Goal: Task Accomplishment & Management: Complete application form

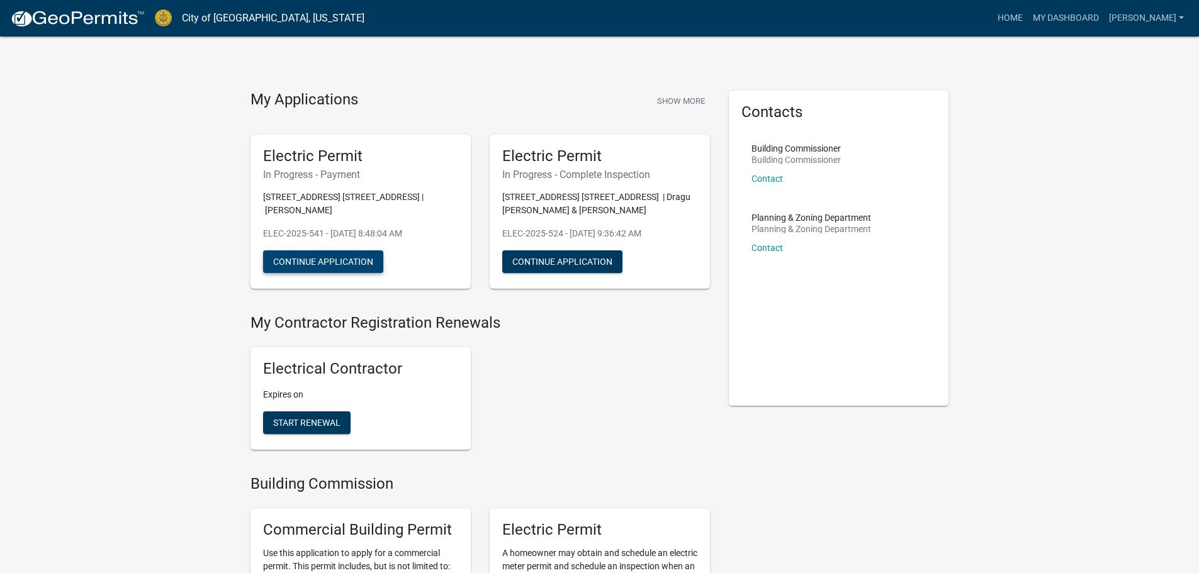
click at [310, 256] on button "Continue Application" at bounding box center [323, 262] width 120 height 23
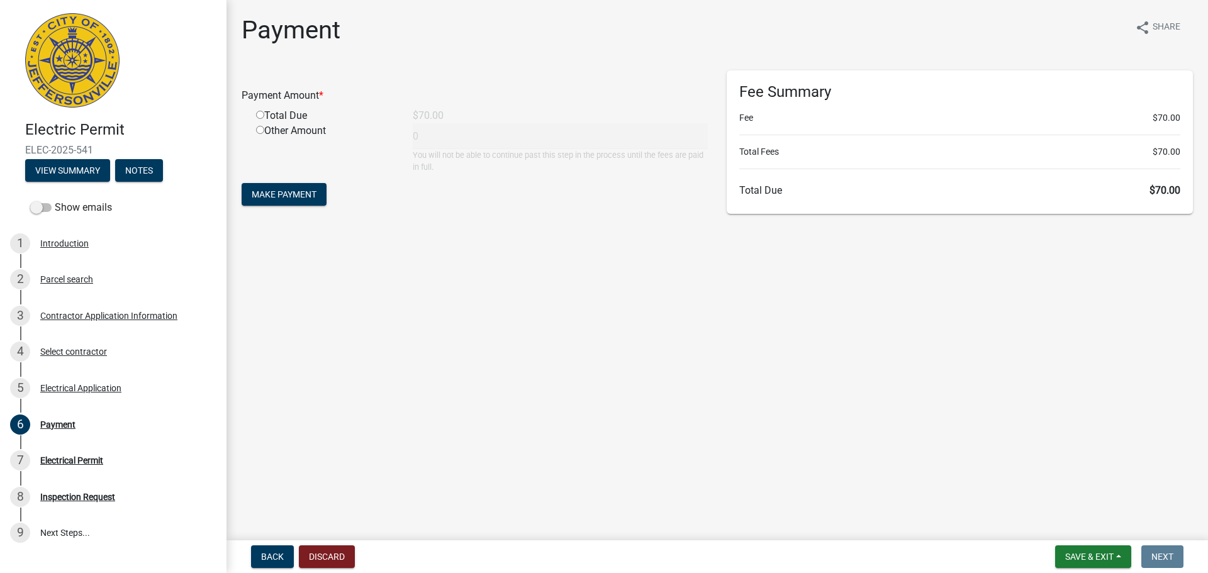
click at [260, 116] on input "radio" at bounding box center [260, 115] width 8 height 8
radio input "true"
type input "70"
click at [281, 191] on span "Make Payment" at bounding box center [284, 194] width 65 height 10
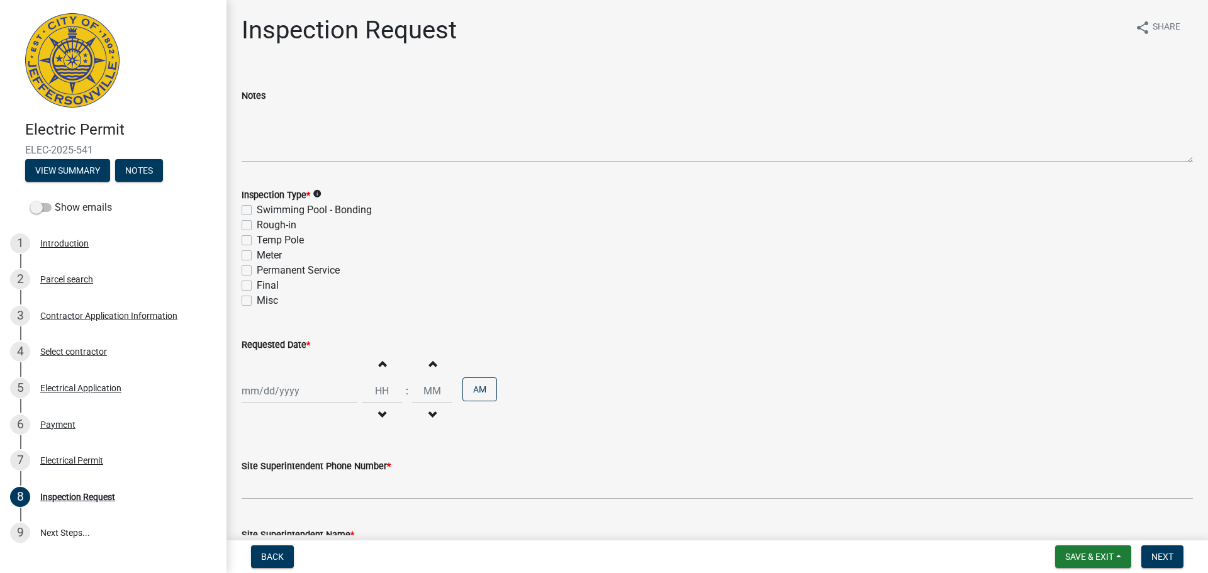
click at [257, 286] on label "Final" at bounding box center [268, 285] width 22 height 15
click at [257, 286] on input "Final" at bounding box center [261, 282] width 8 height 8
checkbox input "true"
checkbox input "false"
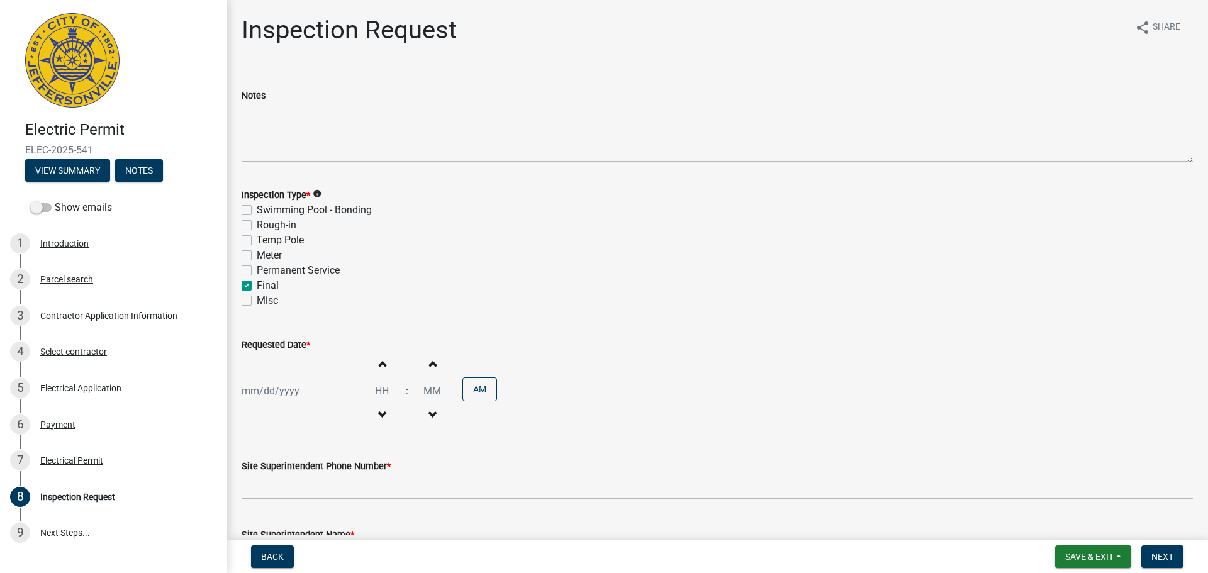
checkbox input "false"
checkbox input "true"
checkbox input "false"
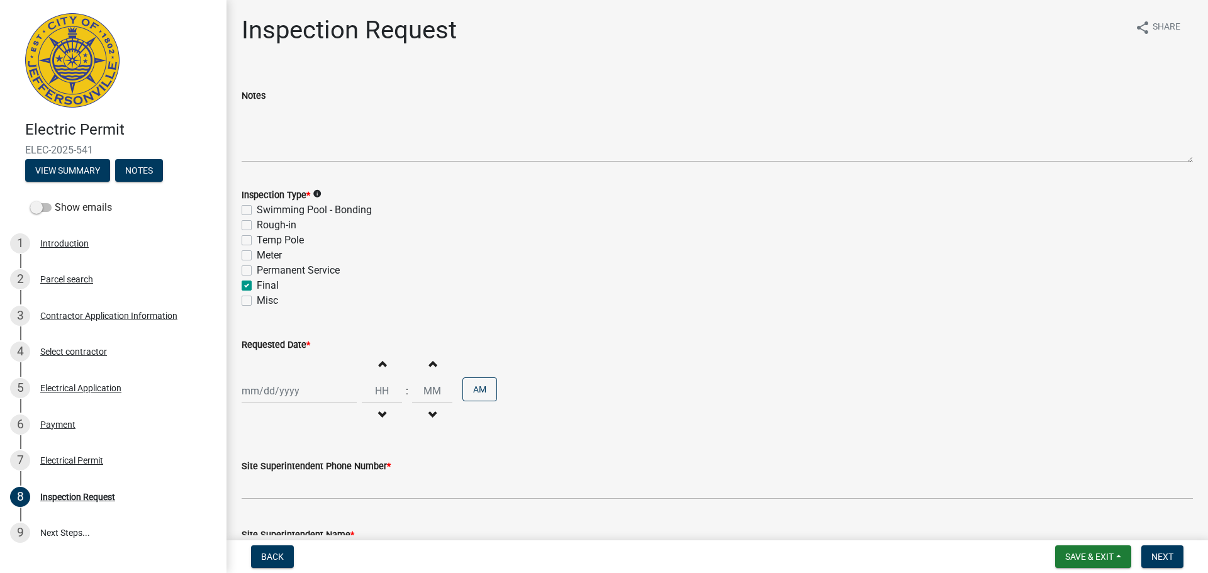
click at [257, 396] on div at bounding box center [299, 391] width 115 height 26
select select "10"
select select "2025"
click at [311, 283] on div "9" at bounding box center [315, 284] width 20 height 20
type input "[DATE]"
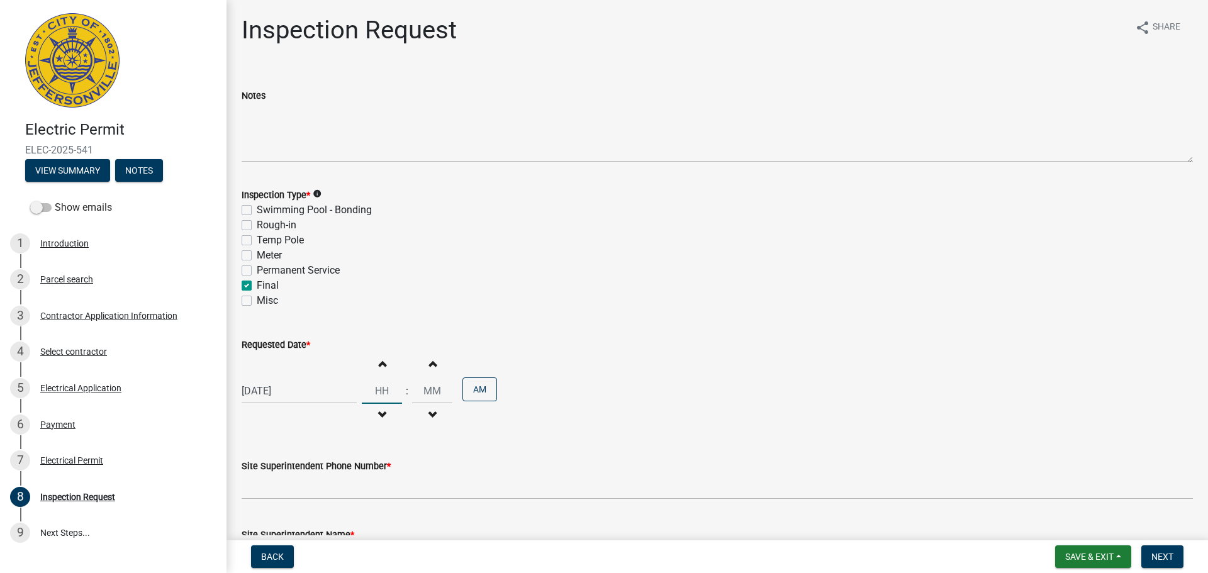
click at [372, 388] on input "Hours" at bounding box center [382, 391] width 40 height 26
click at [380, 363] on button "Increment hours" at bounding box center [382, 363] width 26 height 23
type input "01"
type input "00"
click at [476, 392] on button "AM" at bounding box center [480, 390] width 35 height 24
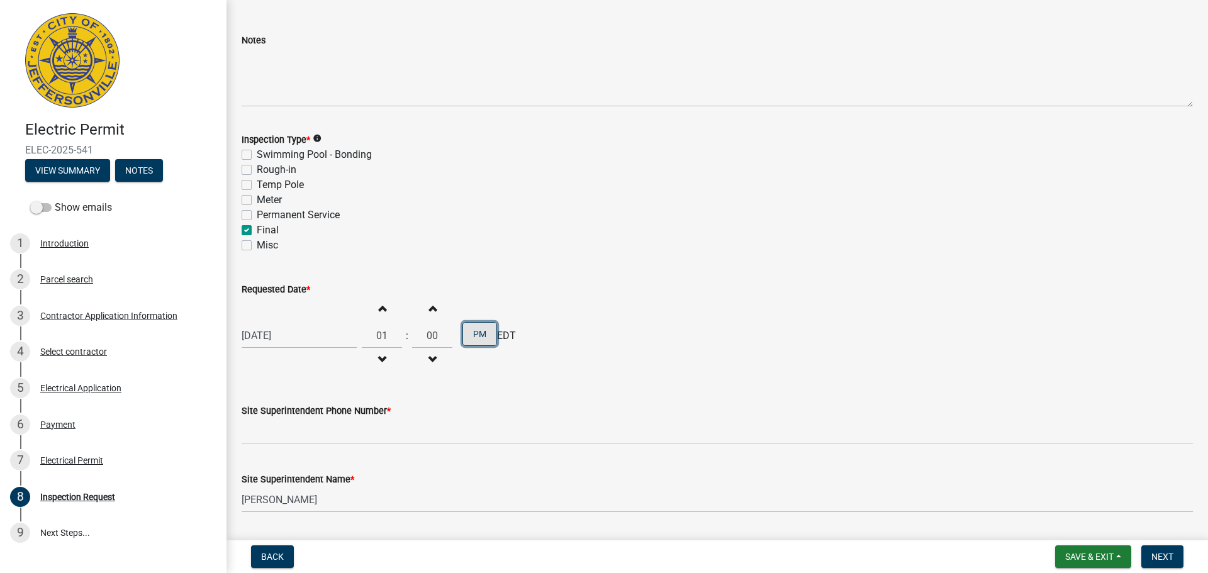
scroll to position [161, 0]
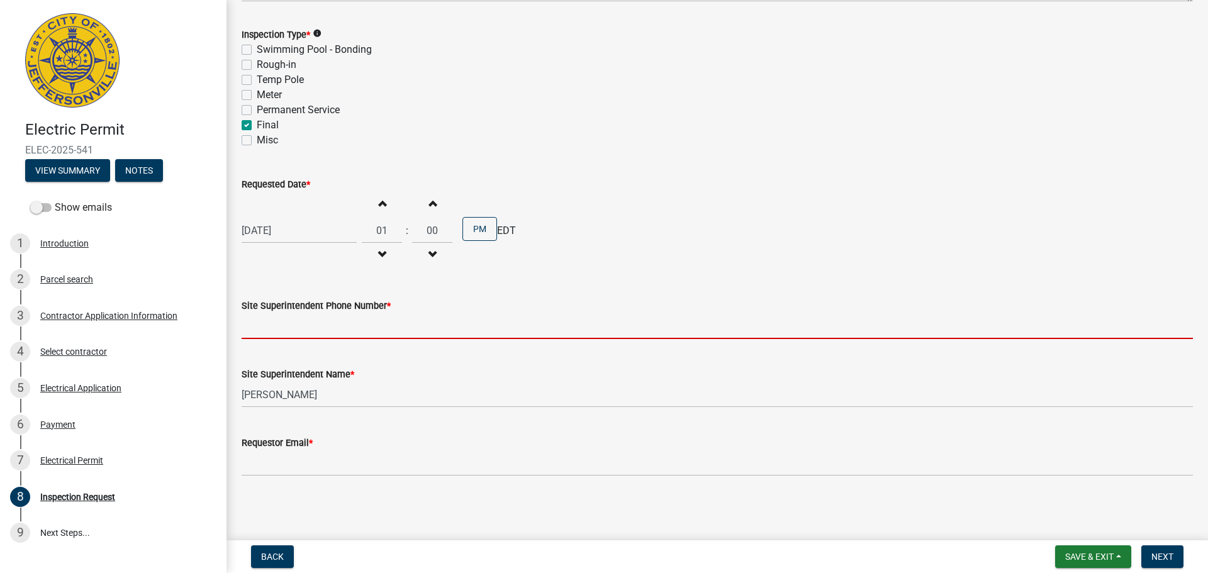
click at [334, 330] on input "Site Superintendent Phone Number *" at bounding box center [718, 326] width 952 height 26
click at [249, 330] on input "Site Superintendent Phone Number *" at bounding box center [718, 326] width 952 height 26
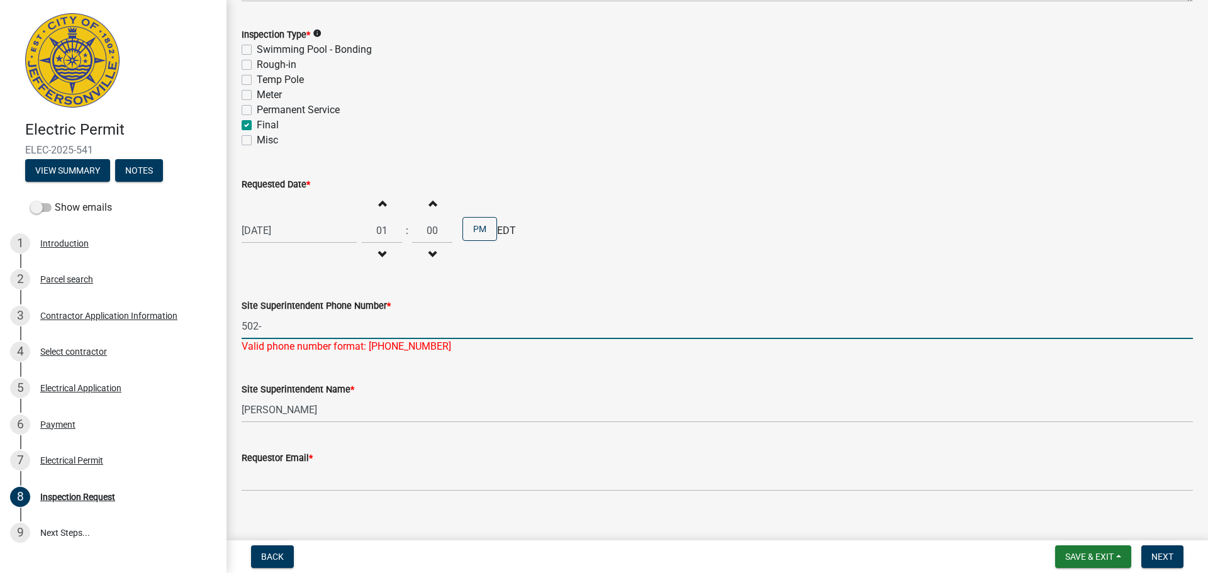
click at [291, 334] on input "502-" at bounding box center [718, 326] width 952 height 26
click at [296, 331] on input "502-386" at bounding box center [718, 326] width 952 height 26
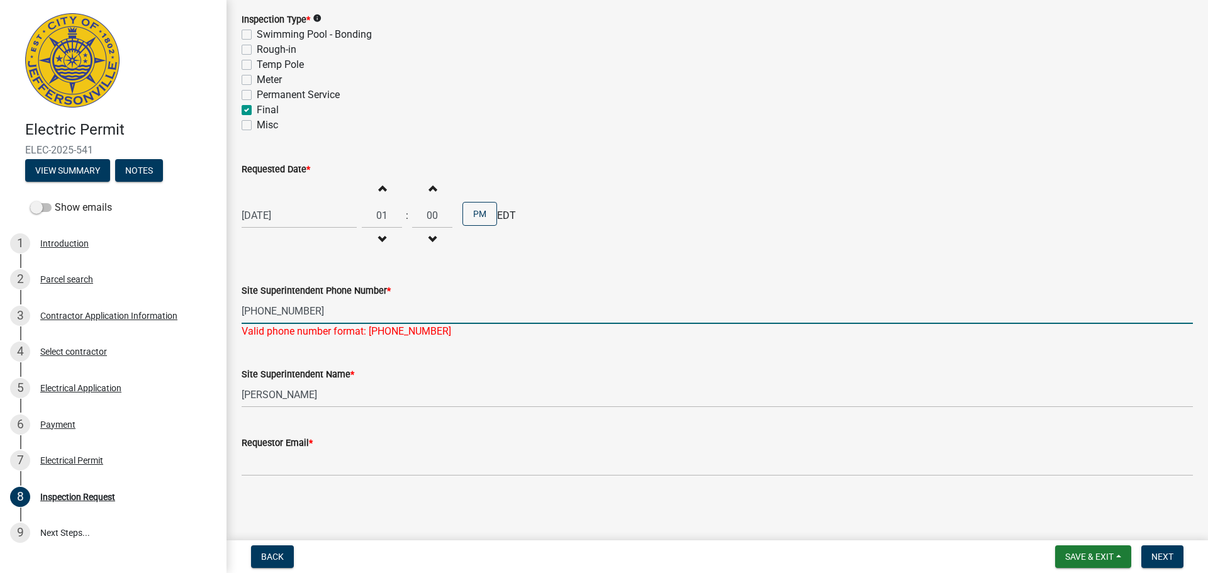
type input "[PHONE_NUMBER]"
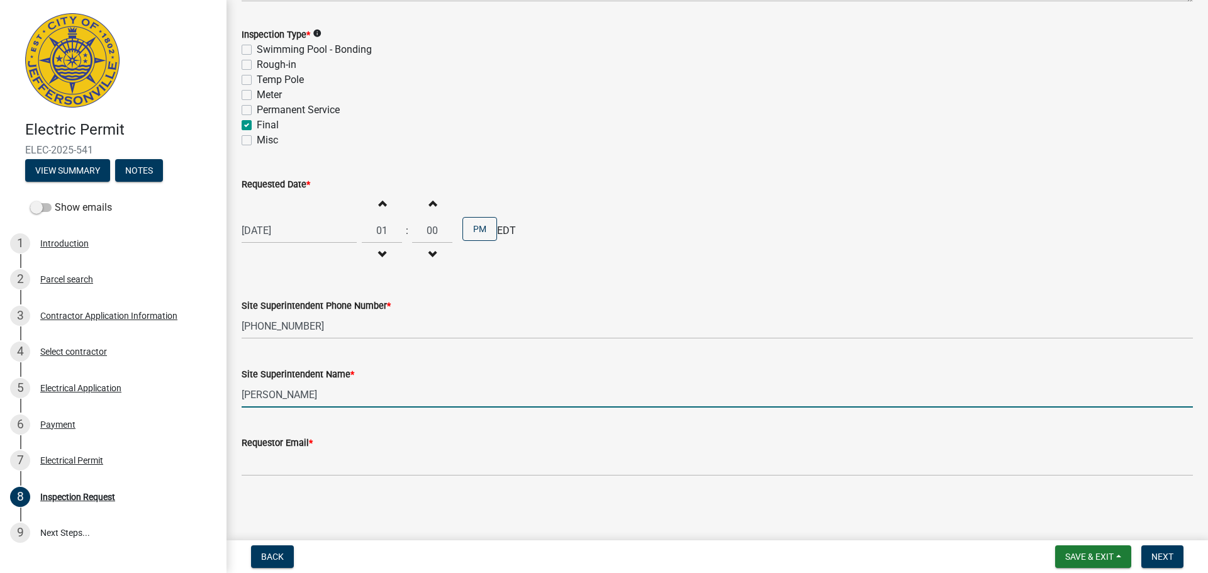
scroll to position [161, 0]
drag, startPoint x: 332, startPoint y: 402, endPoint x: 236, endPoint y: 394, distance: 96.6
click at [236, 394] on div "Site Superintendent Name * [PERSON_NAME]" at bounding box center [717, 378] width 971 height 59
type input "[PERSON_NAME]"
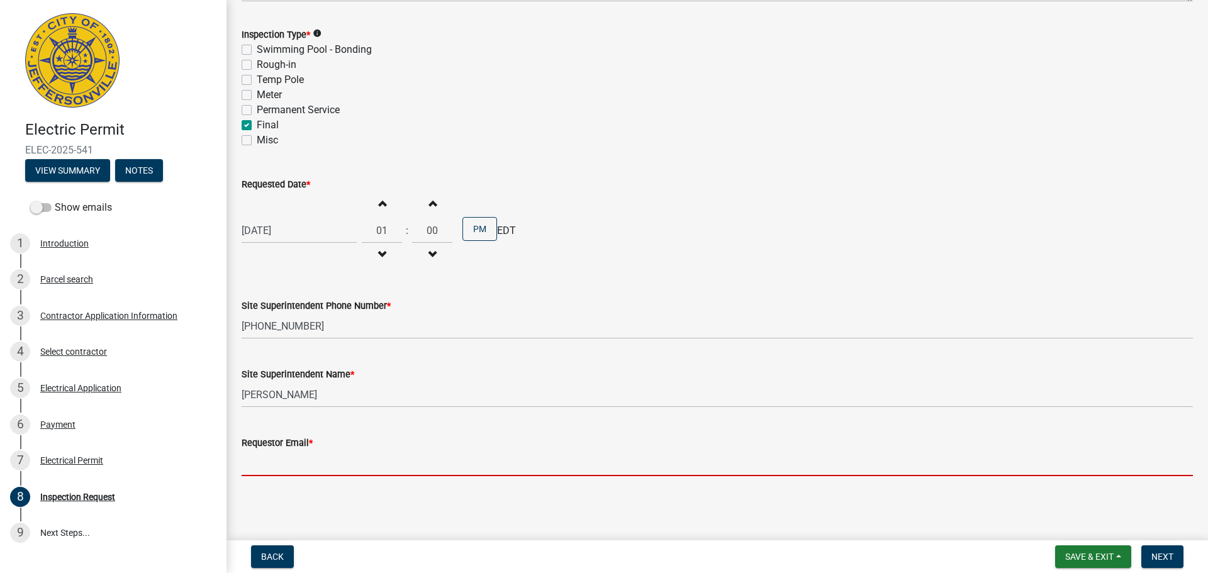
click at [259, 470] on input "Requestor Email *" at bounding box center [718, 464] width 952 height 26
type input "[EMAIL_ADDRESS][DOMAIN_NAME]"
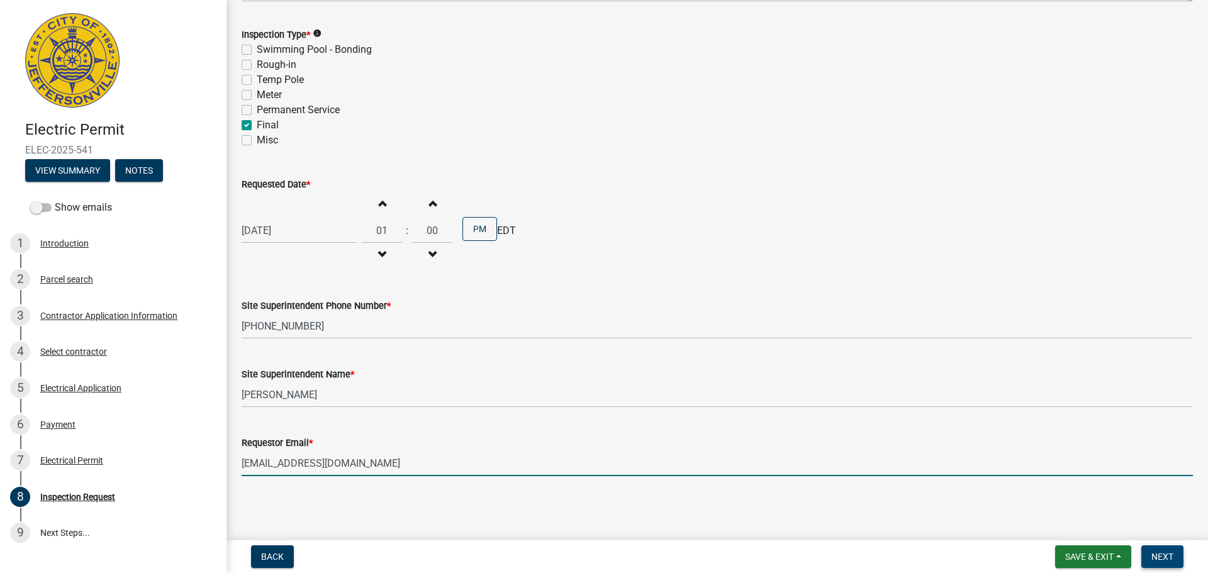
click at [1149, 559] on button "Next" at bounding box center [1163, 557] width 42 height 23
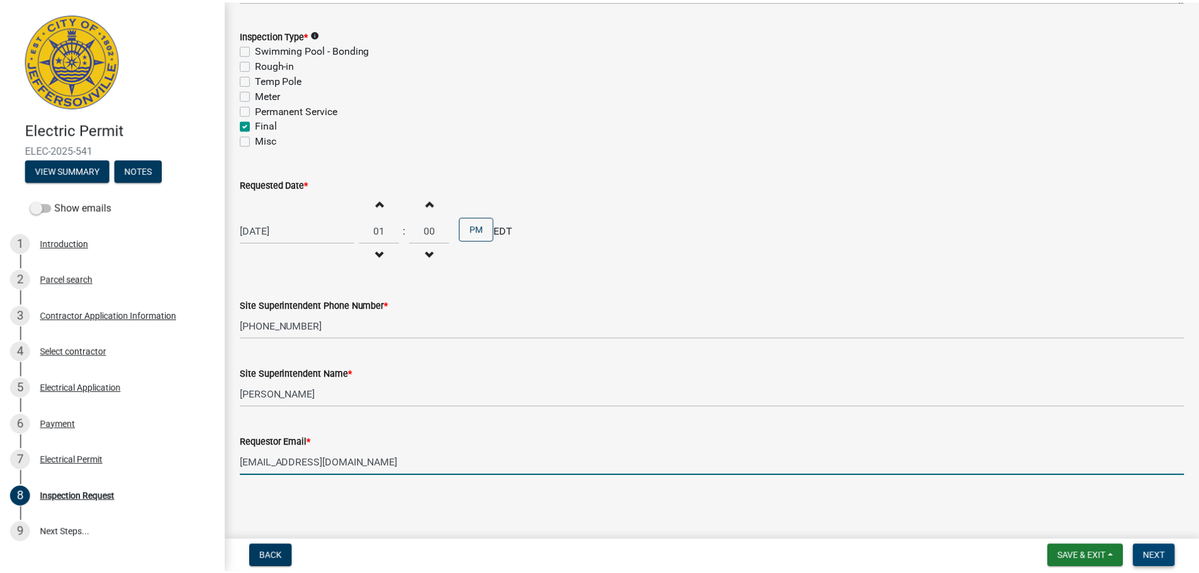
scroll to position [0, 0]
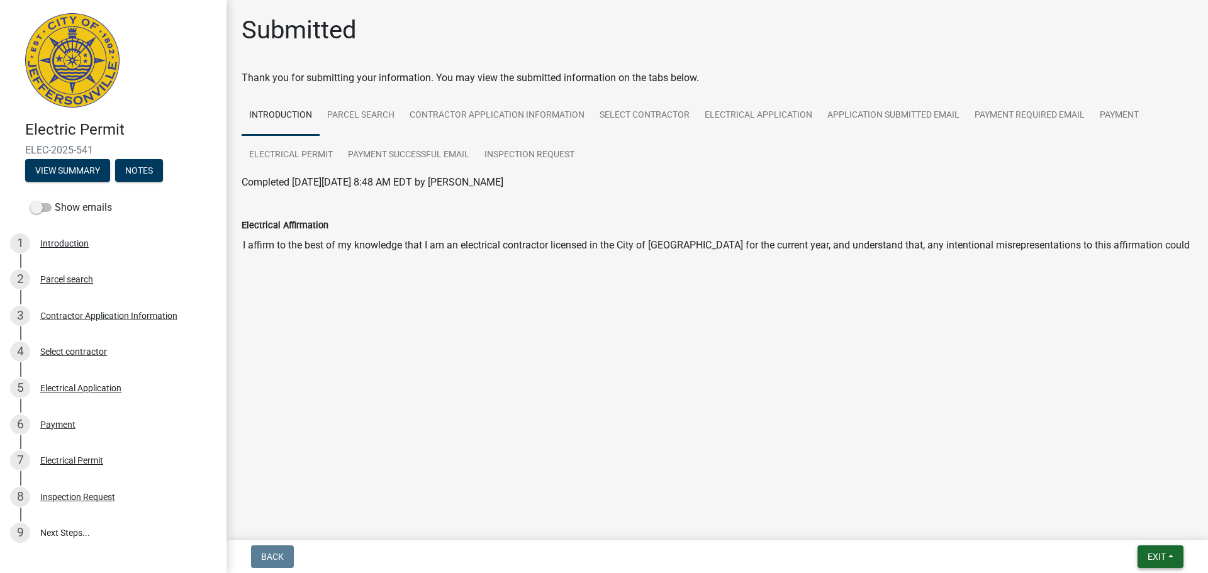
click at [1144, 551] on button "Exit" at bounding box center [1161, 557] width 46 height 23
click at [1129, 526] on button "Save & Exit" at bounding box center [1133, 524] width 101 height 30
